Goal: Find specific page/section: Find specific page/section

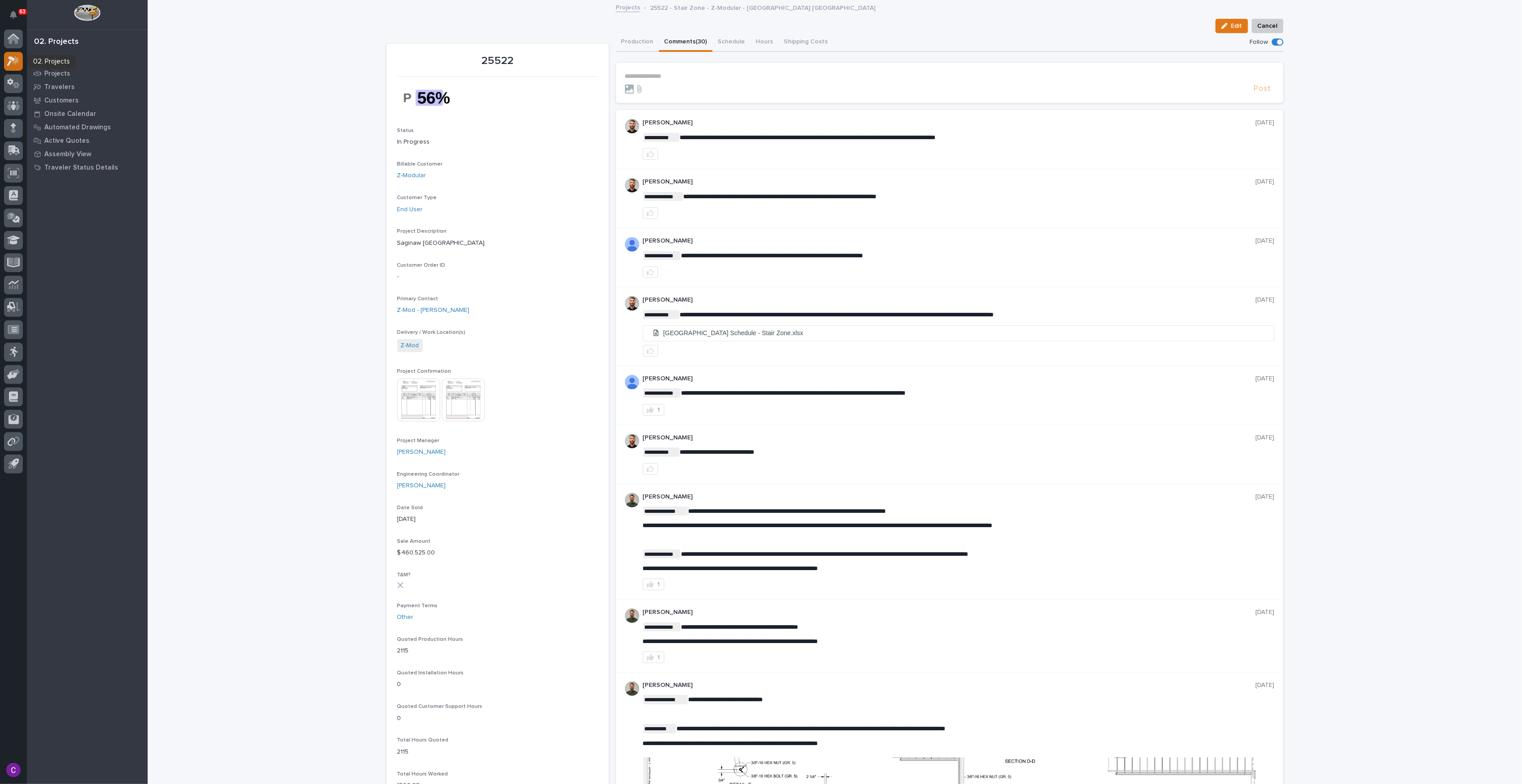
click at [14, 64] on icon at bounding box center [14, 61] width 13 height 10
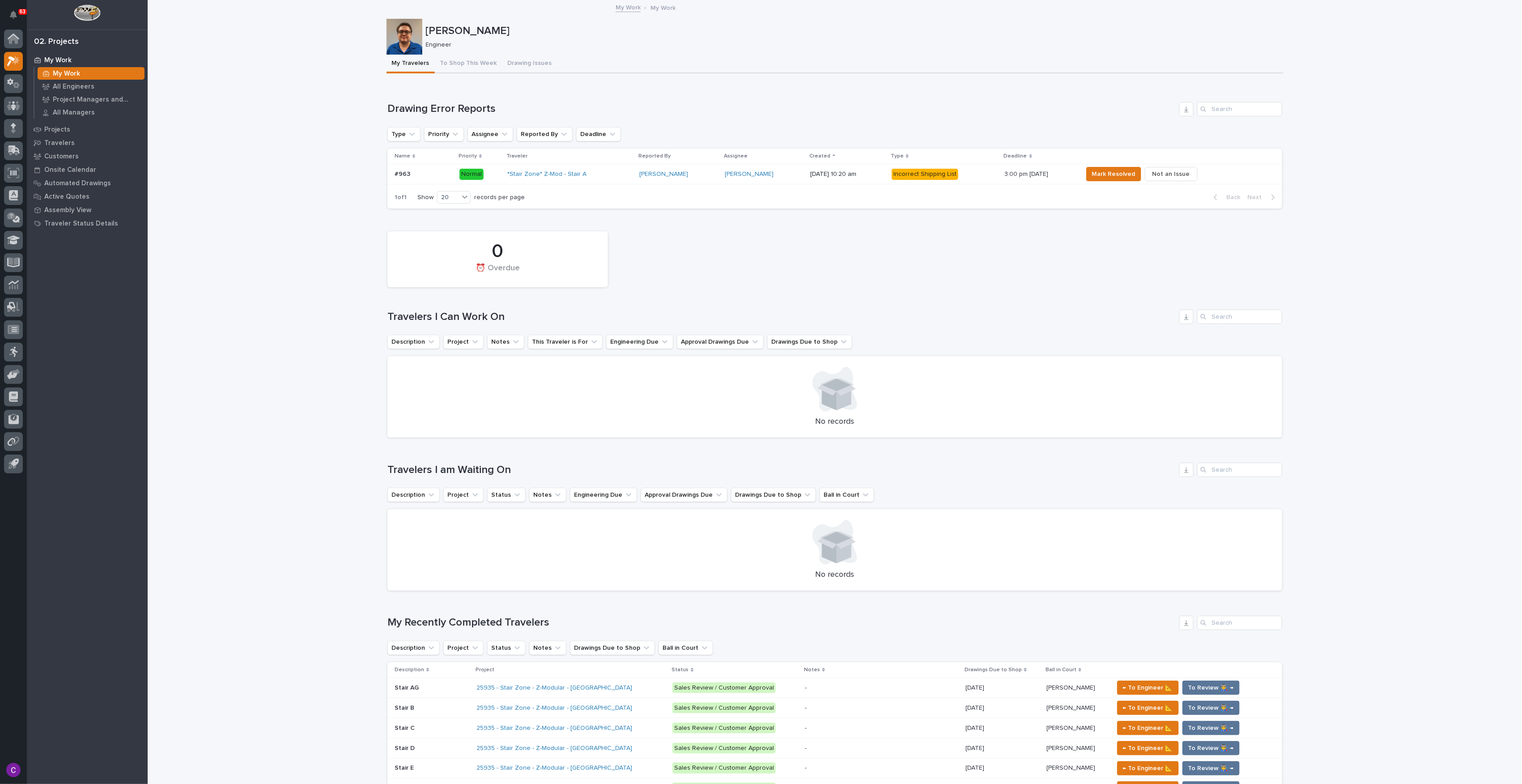
click at [590, 178] on div "*Stair Zone* Z-Mod - Stair A" at bounding box center [569, 174] width 125 height 8
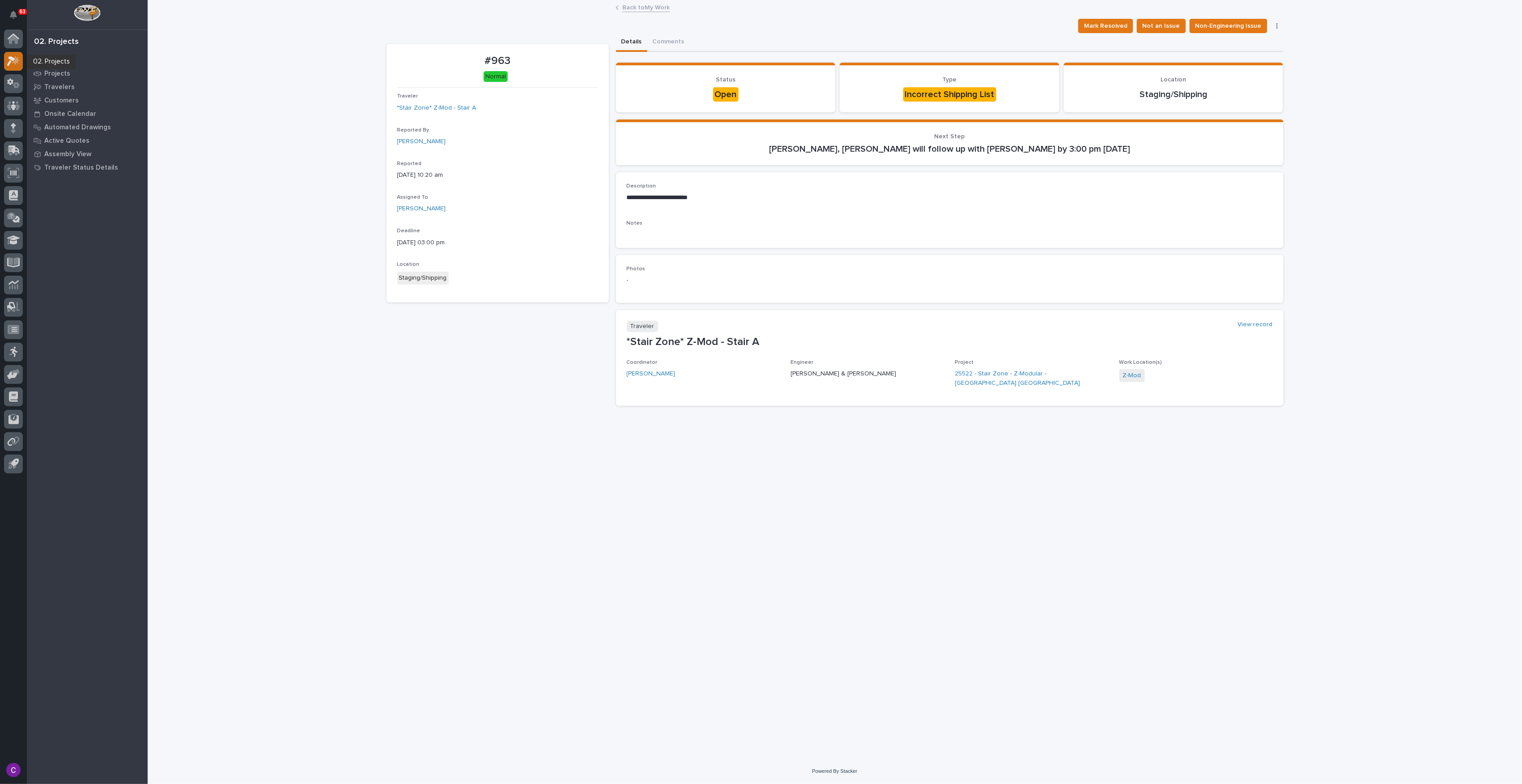
click at [14, 68] on div at bounding box center [14, 61] width 19 height 19
